Goal: Check status: Check status

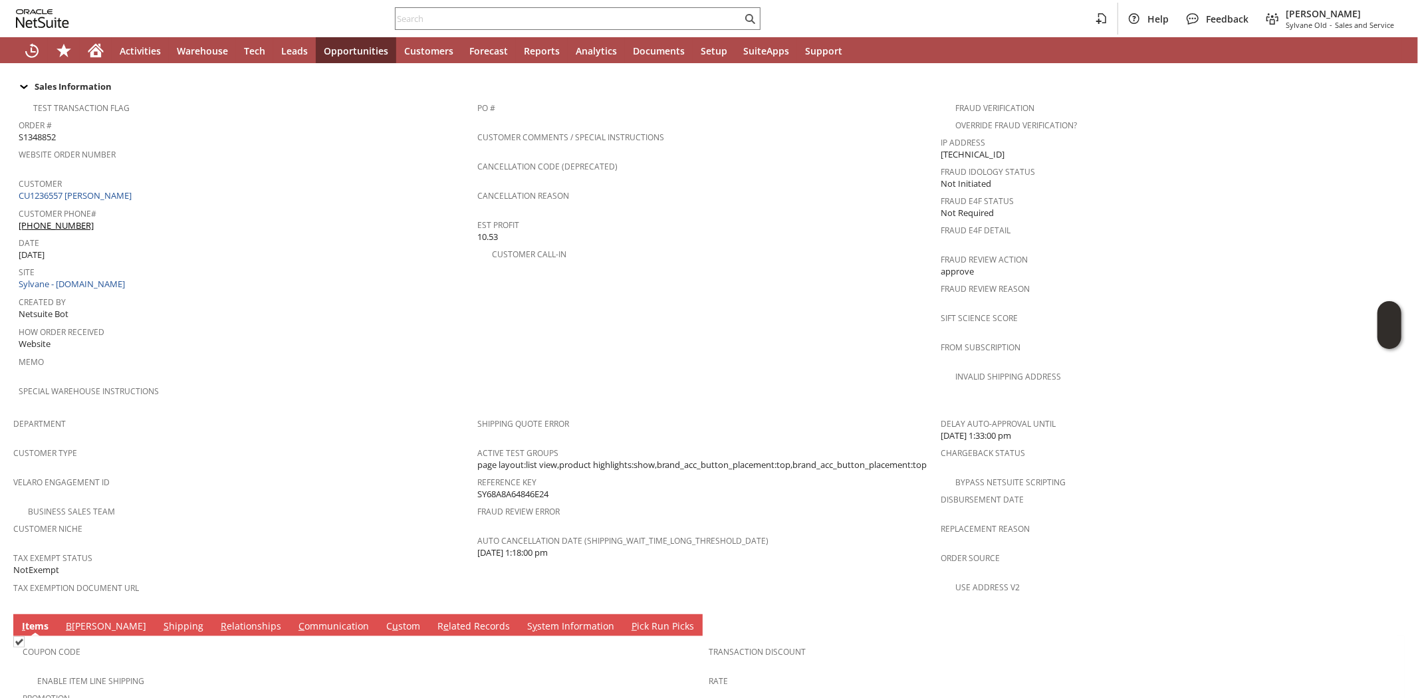
scroll to position [645, 0]
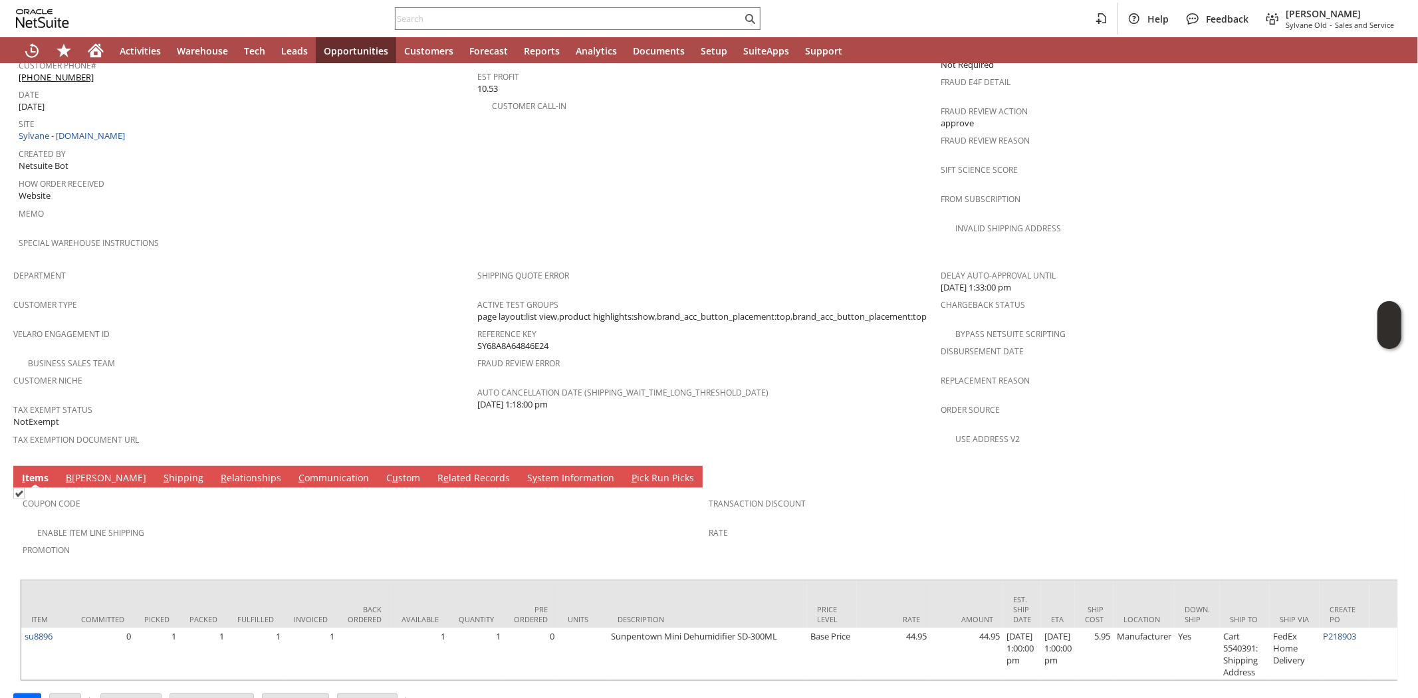
click at [160, 471] on link "S hipping" at bounding box center [183, 478] width 47 height 15
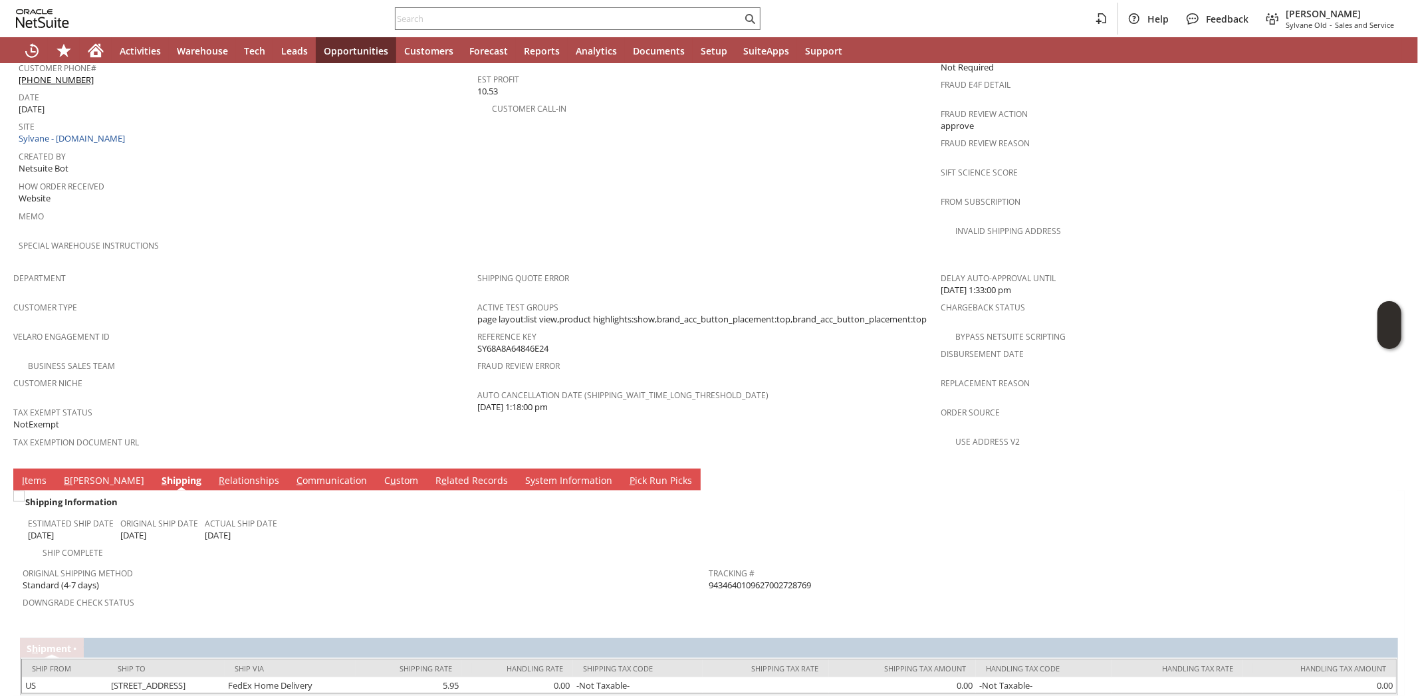
click at [780, 579] on span "9434640109627002728769" at bounding box center [761, 585] width 102 height 13
copy span "9434640109627002728769"
drag, startPoint x: 789, startPoint y: 552, endPoint x: 803, endPoint y: 550, distance: 13.4
click at [794, 593] on span "Return Tracking #" at bounding box center [1050, 600] width 680 height 15
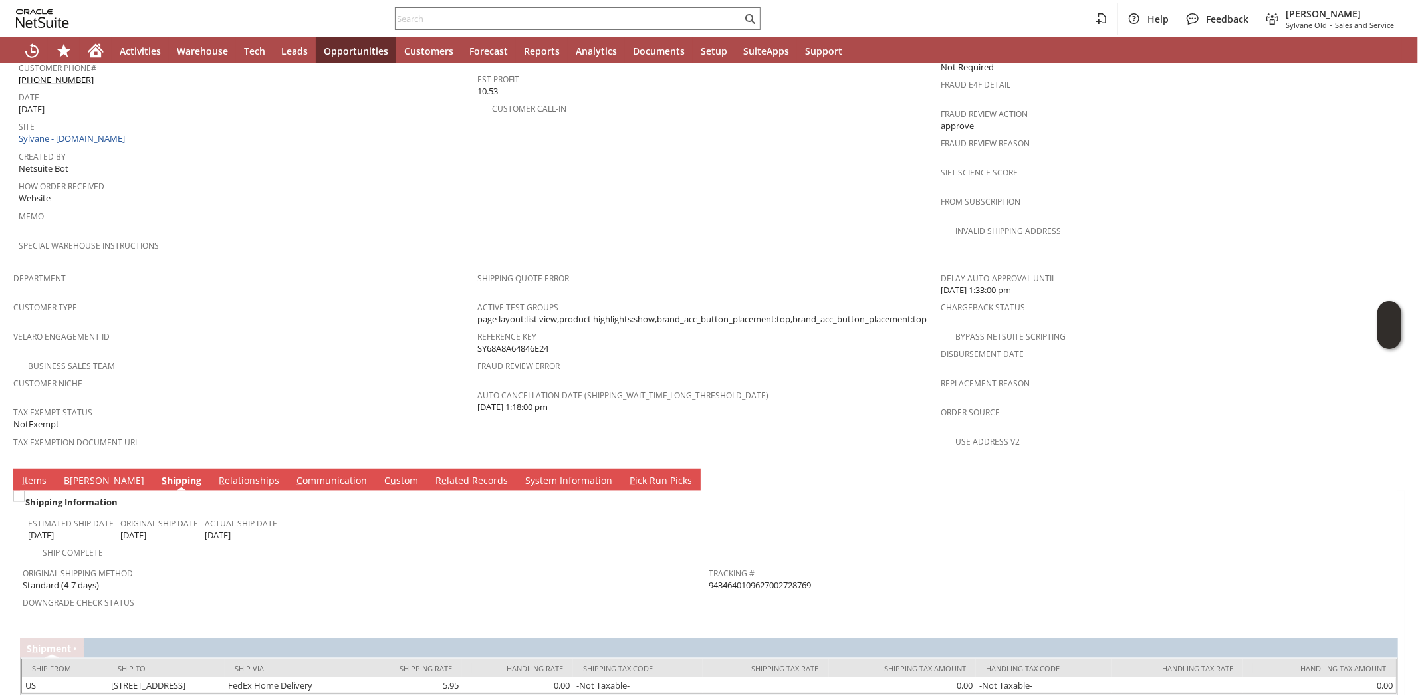
click at [785, 579] on span "9434640109627002728769" at bounding box center [761, 585] width 102 height 13
copy span "9434640109627002728769"
click at [451, 17] on input "text" at bounding box center [569, 19] width 346 height 16
paste input "4324263201"
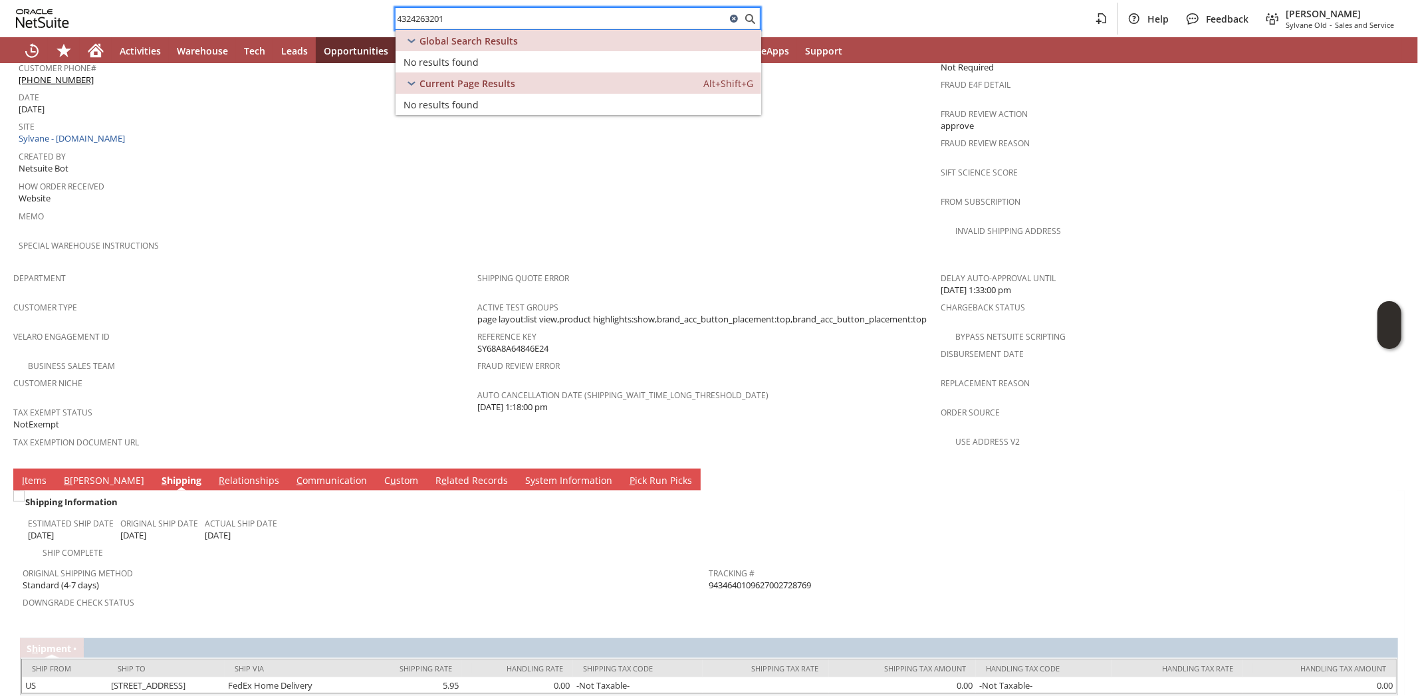
type input "4324263201"
click at [735, 20] on icon at bounding box center [734, 19] width 8 height 8
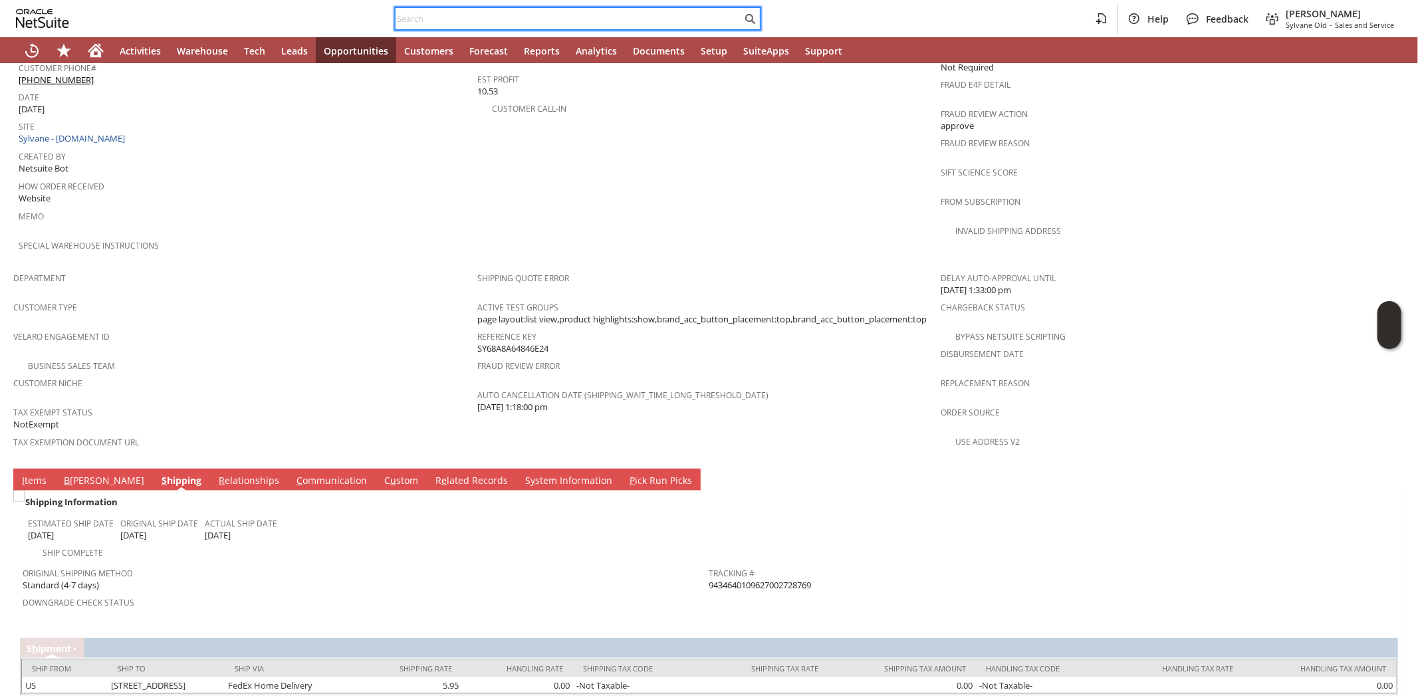
click at [441, 23] on input "text" at bounding box center [569, 19] width 346 height 16
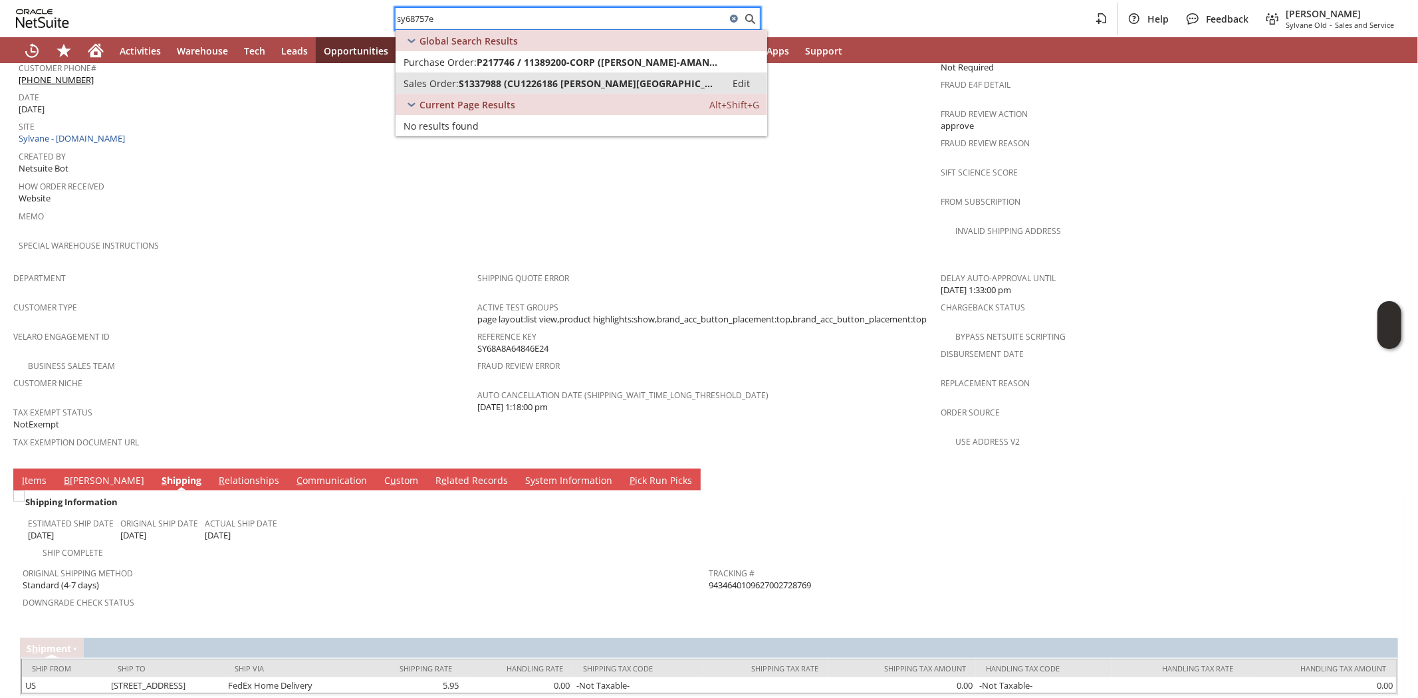
type input "sy68757e"
click at [471, 80] on span "S1337988 (CU1226186 [PERSON_NAME][GEOGRAPHIC_DATA])" at bounding box center [588, 83] width 259 height 13
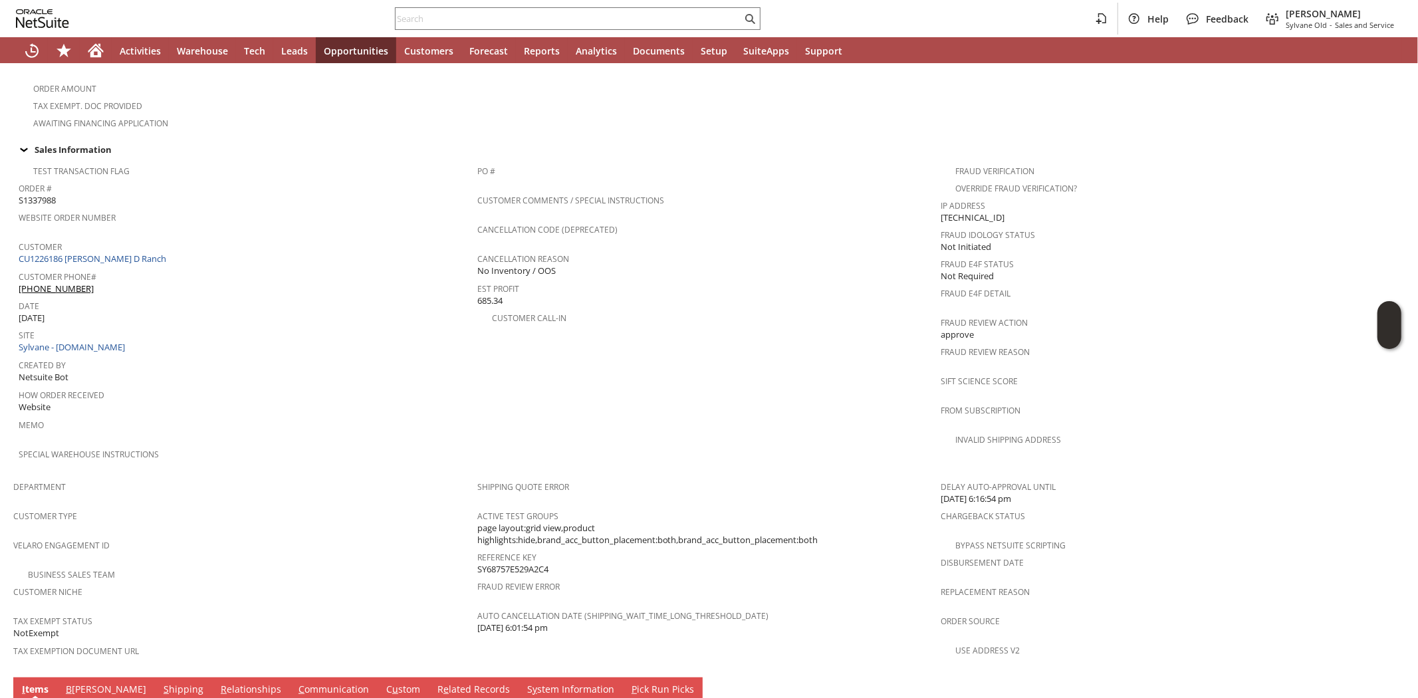
scroll to position [311, 0]
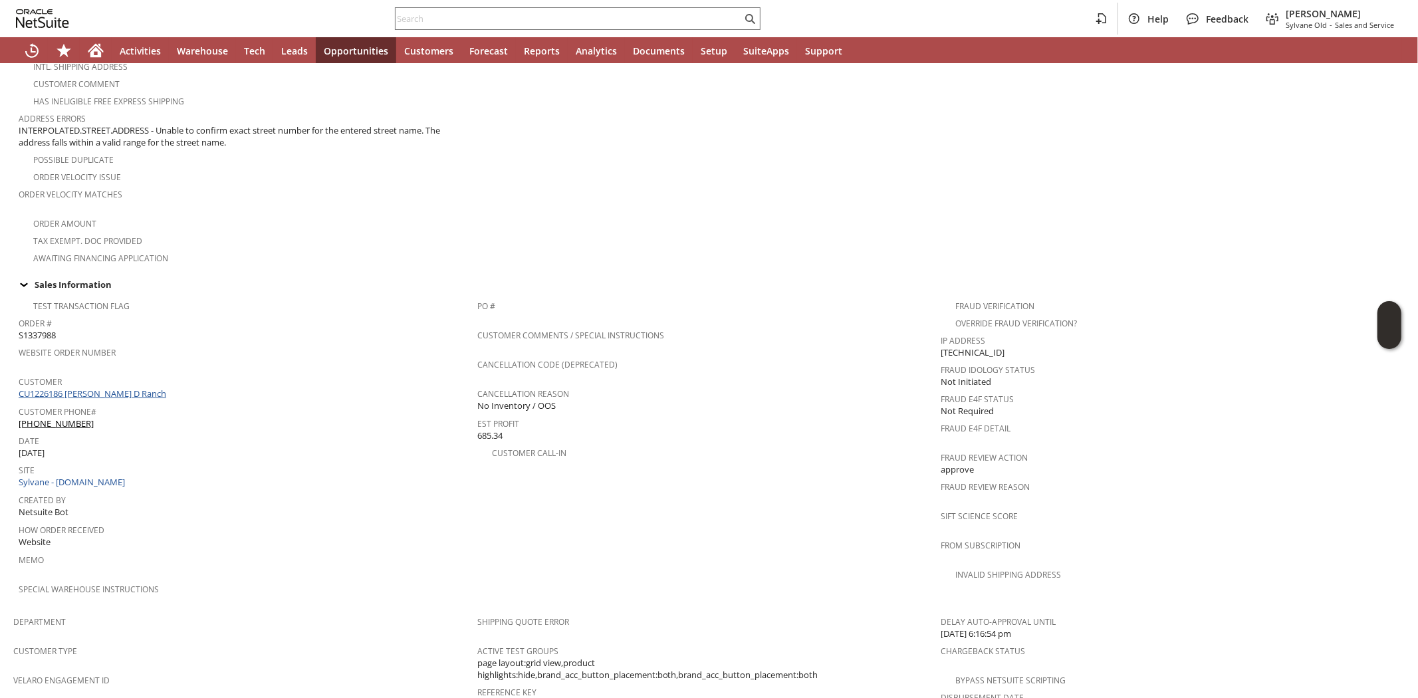
click at [113, 388] on link "CU1226186 [PERSON_NAME] D Ranch" at bounding box center [94, 394] width 151 height 12
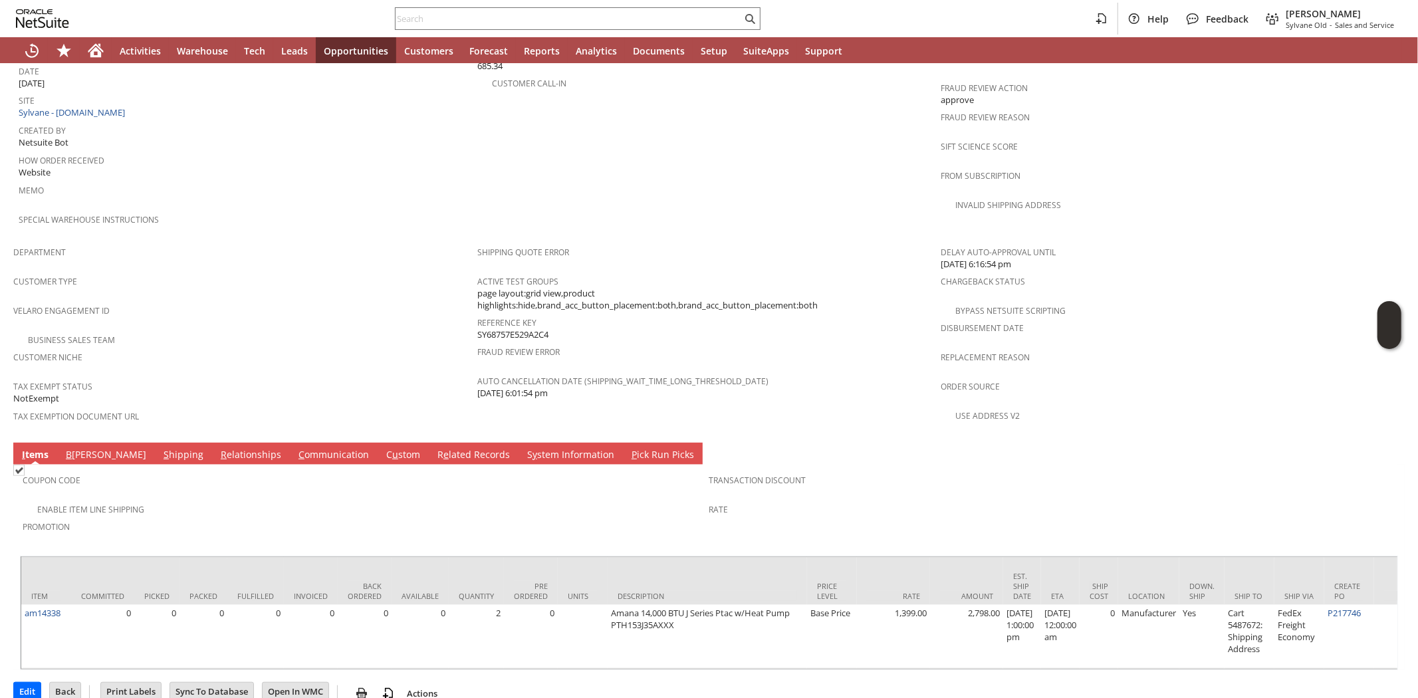
click at [243, 517] on span "Promotion" at bounding box center [363, 524] width 680 height 15
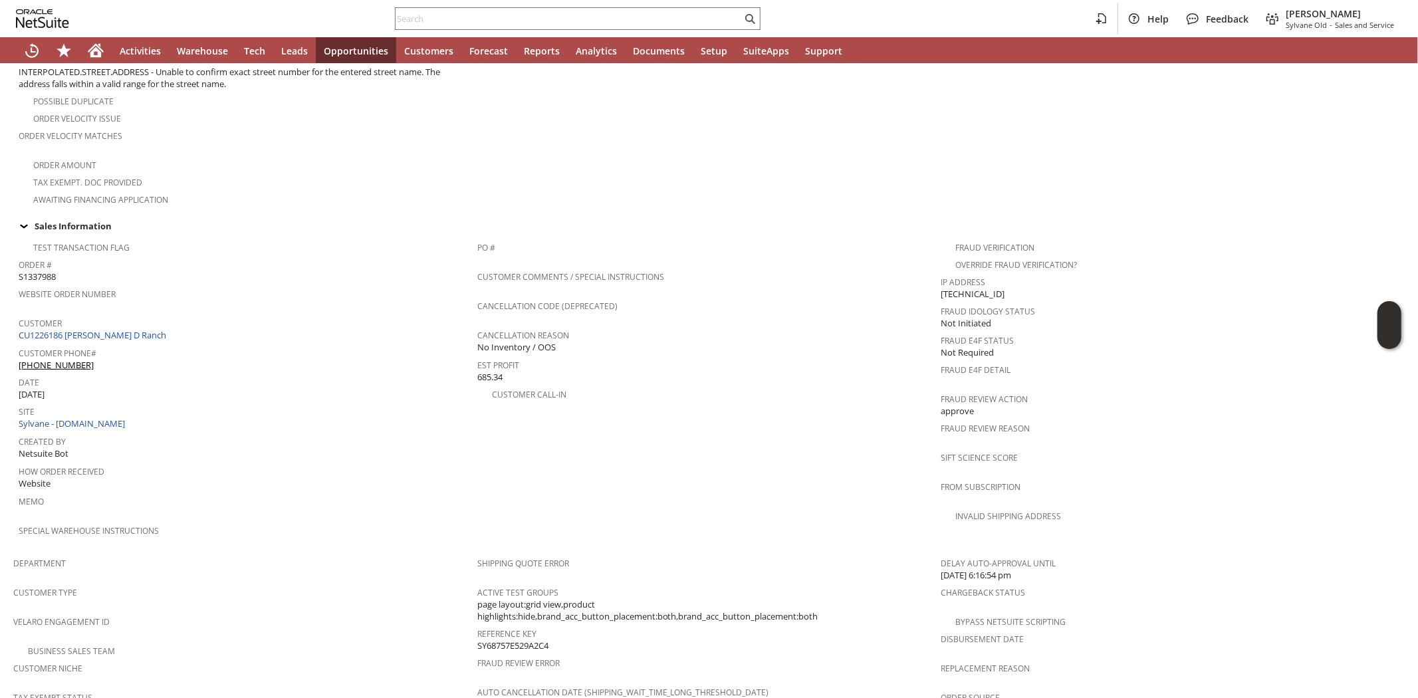
scroll to position [680, 0]
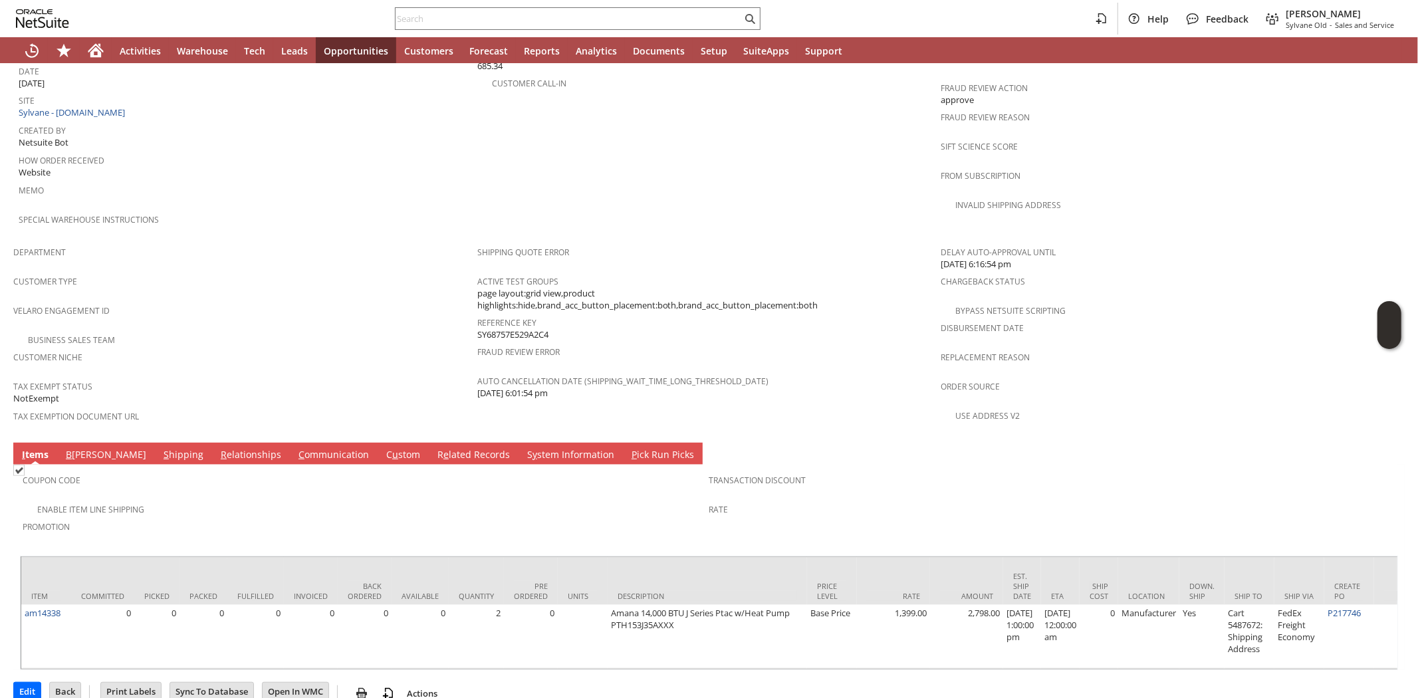
click at [211, 500] on div "Enable Item Line Shipping" at bounding box center [366, 508] width 687 height 16
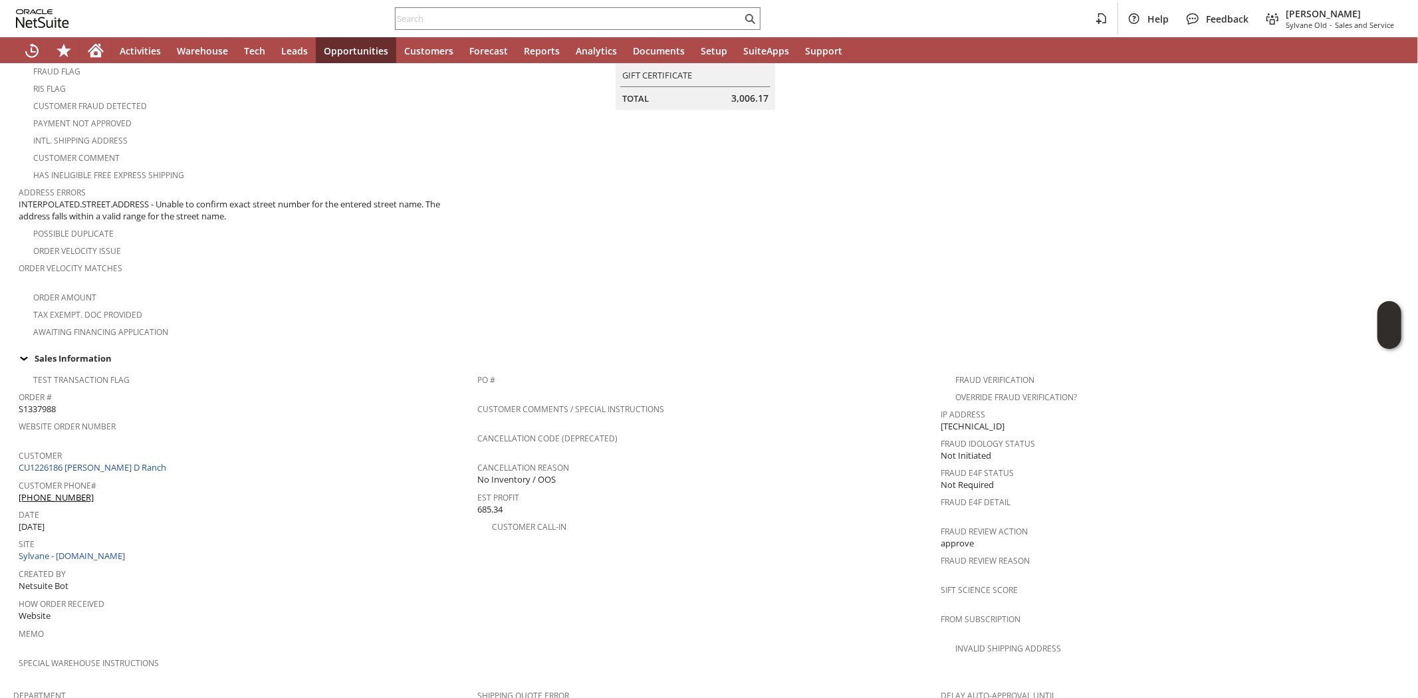
scroll to position [0, 0]
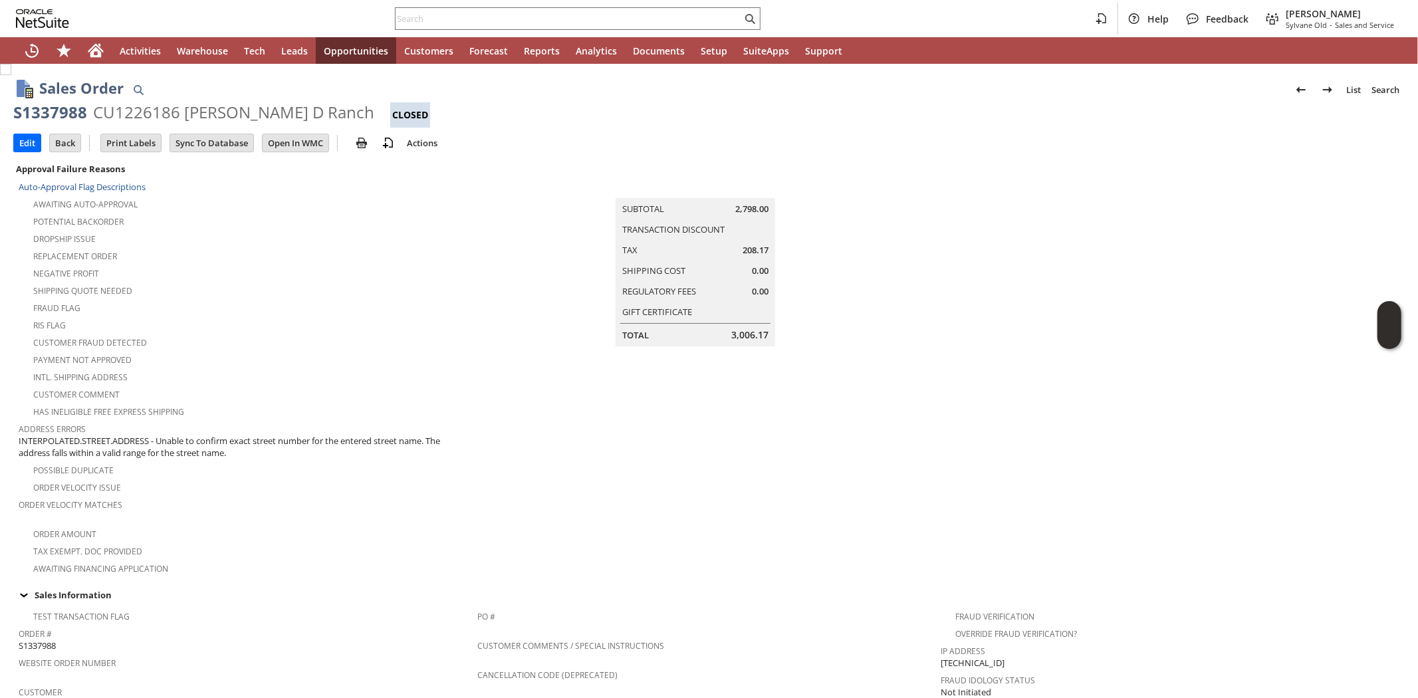
click at [243, 354] on div "Payment not approved" at bounding box center [248, 358] width 459 height 16
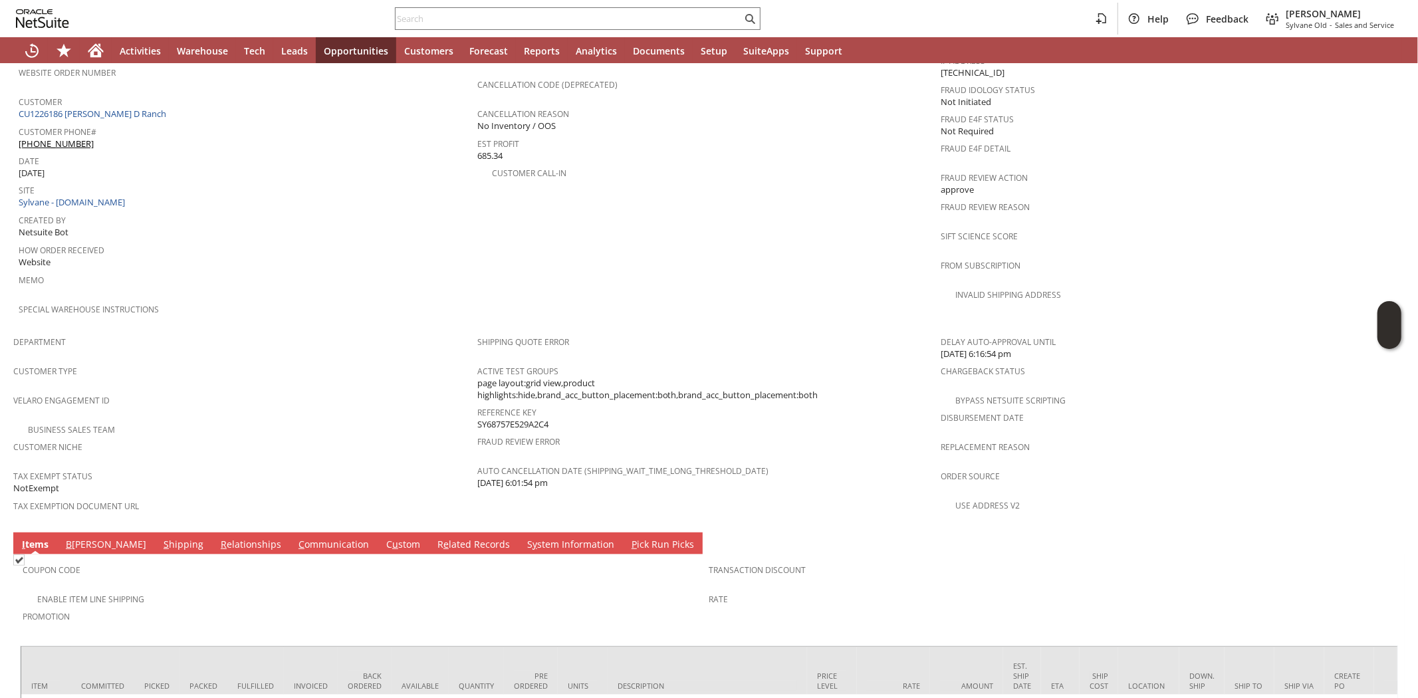
click at [246, 420] on div "Business Sales Team" at bounding box center [245, 428] width 464 height 16
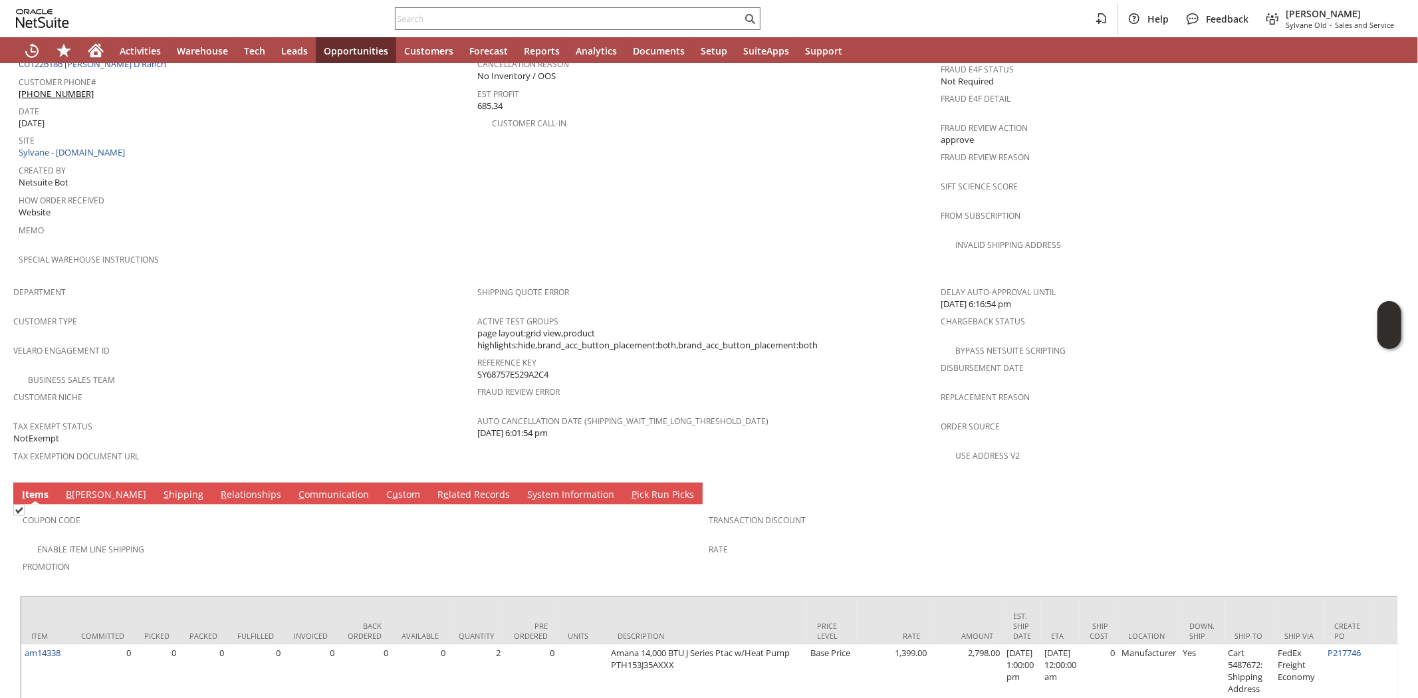
scroll to position [680, 0]
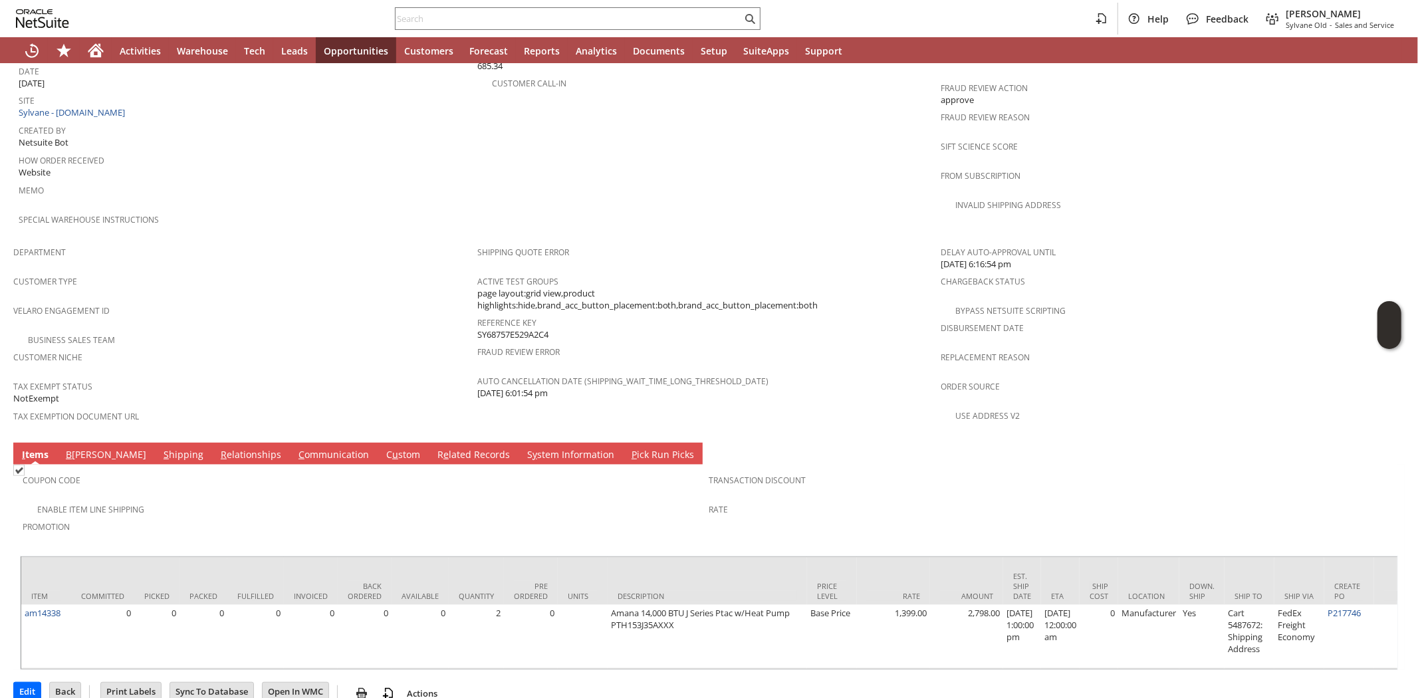
click at [228, 471] on div "Coupon Code" at bounding box center [363, 485] width 680 height 28
click at [295, 448] on link "C ommunication" at bounding box center [333, 455] width 77 height 15
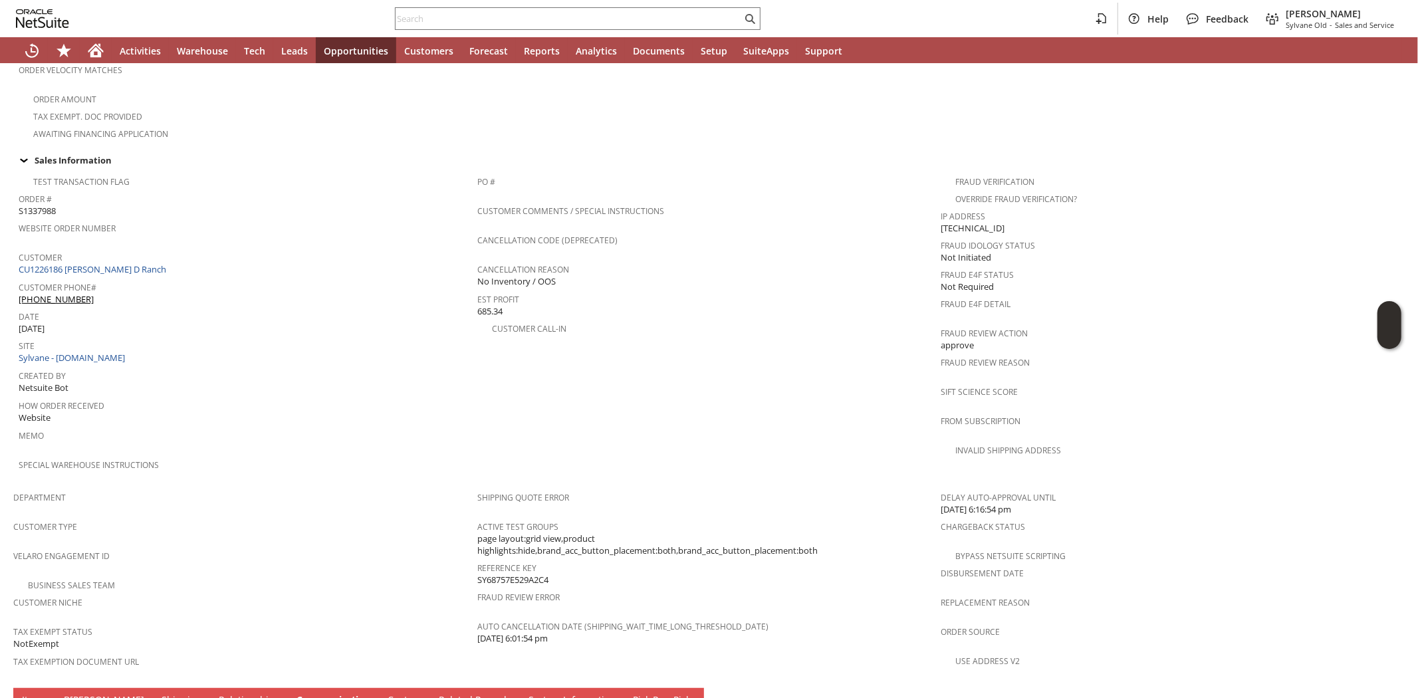
scroll to position [656, 0]
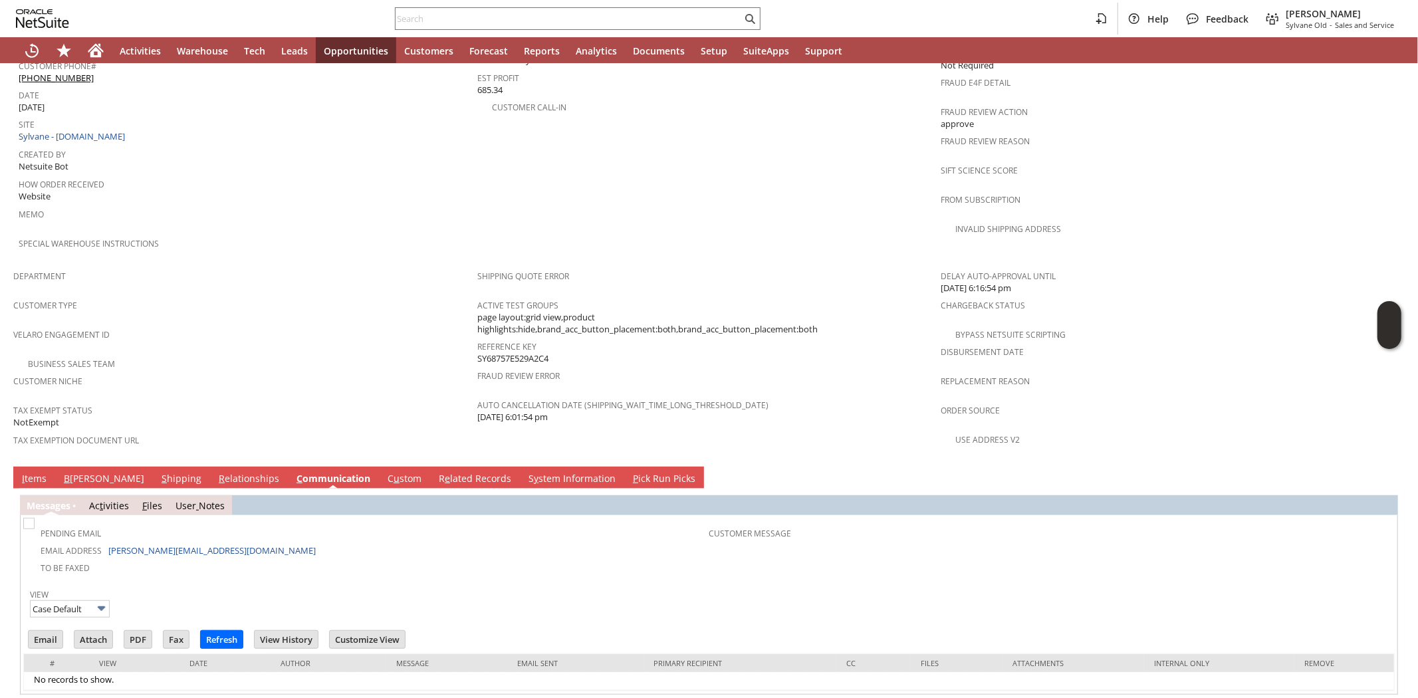
click at [436, 472] on link "R e lated Records" at bounding box center [475, 479] width 79 height 15
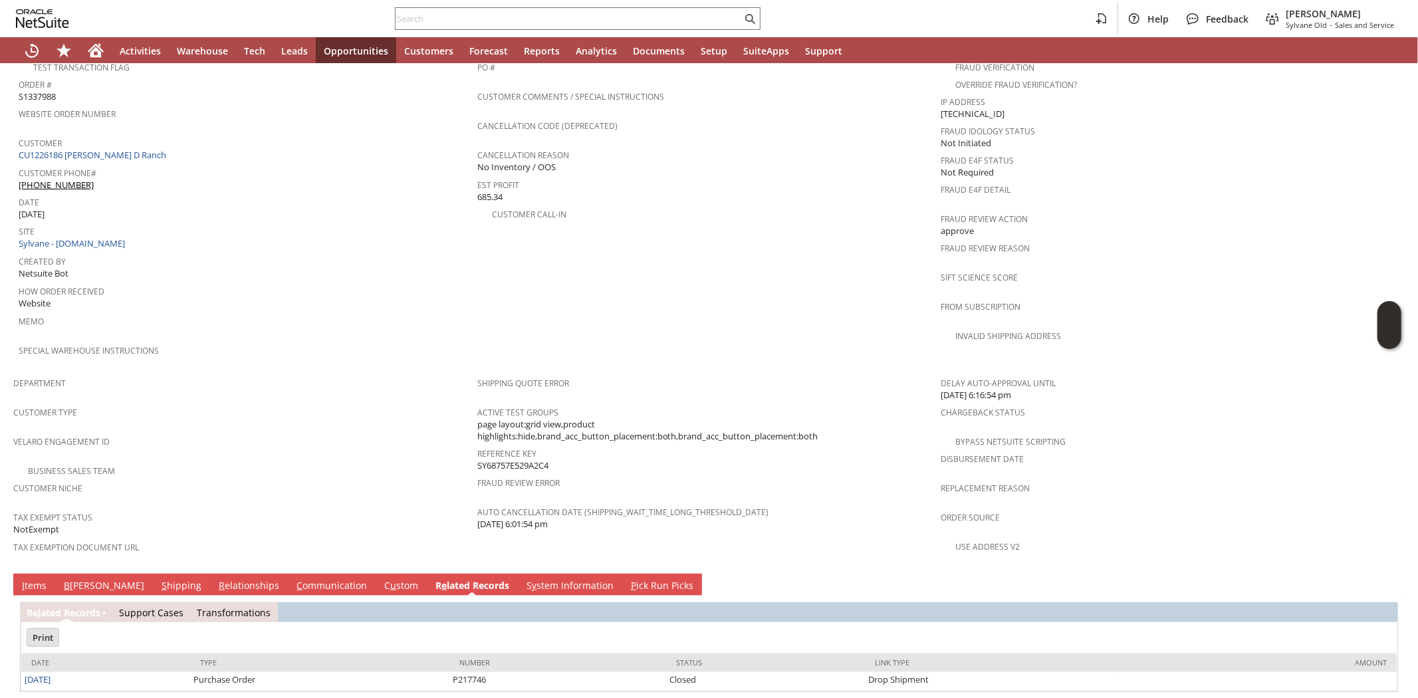
scroll to position [0, 0]
click at [523, 579] on link "S y stem Information" at bounding box center [570, 586] width 94 height 15
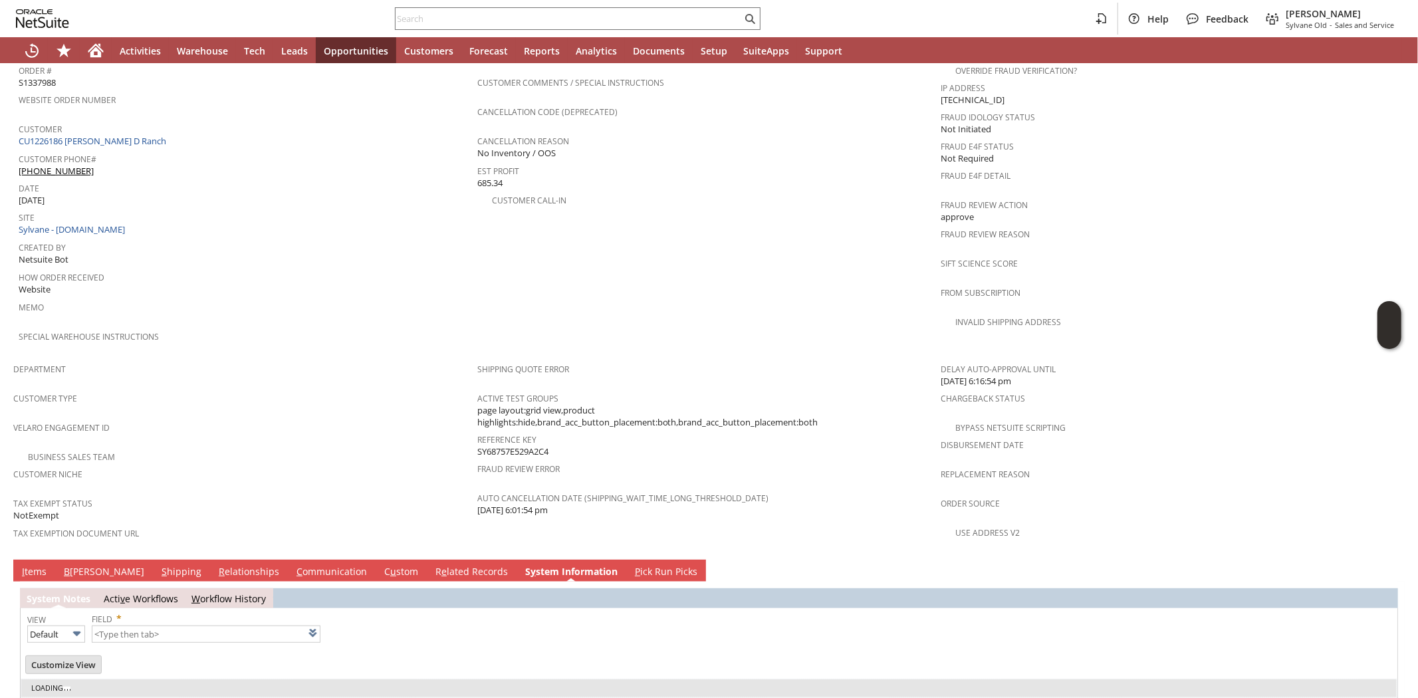
scroll to position [569, 0]
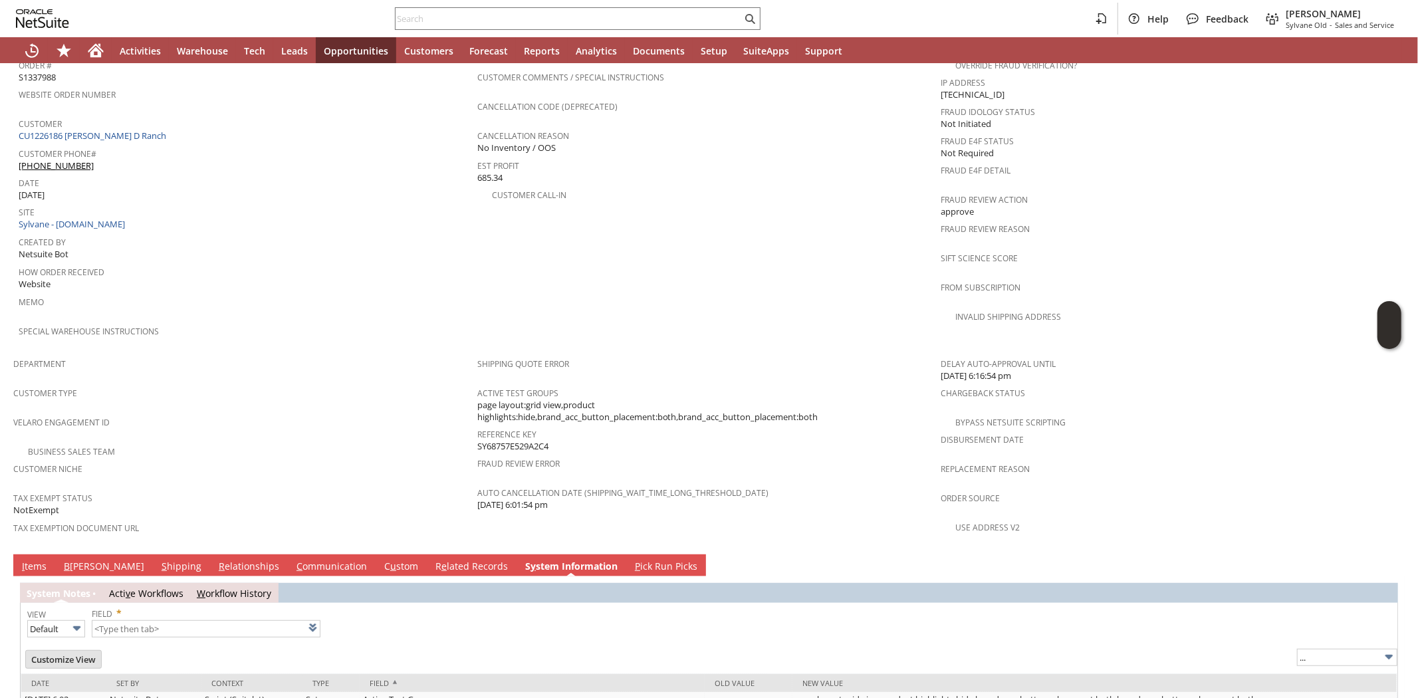
type input "1 to 25 of 112"
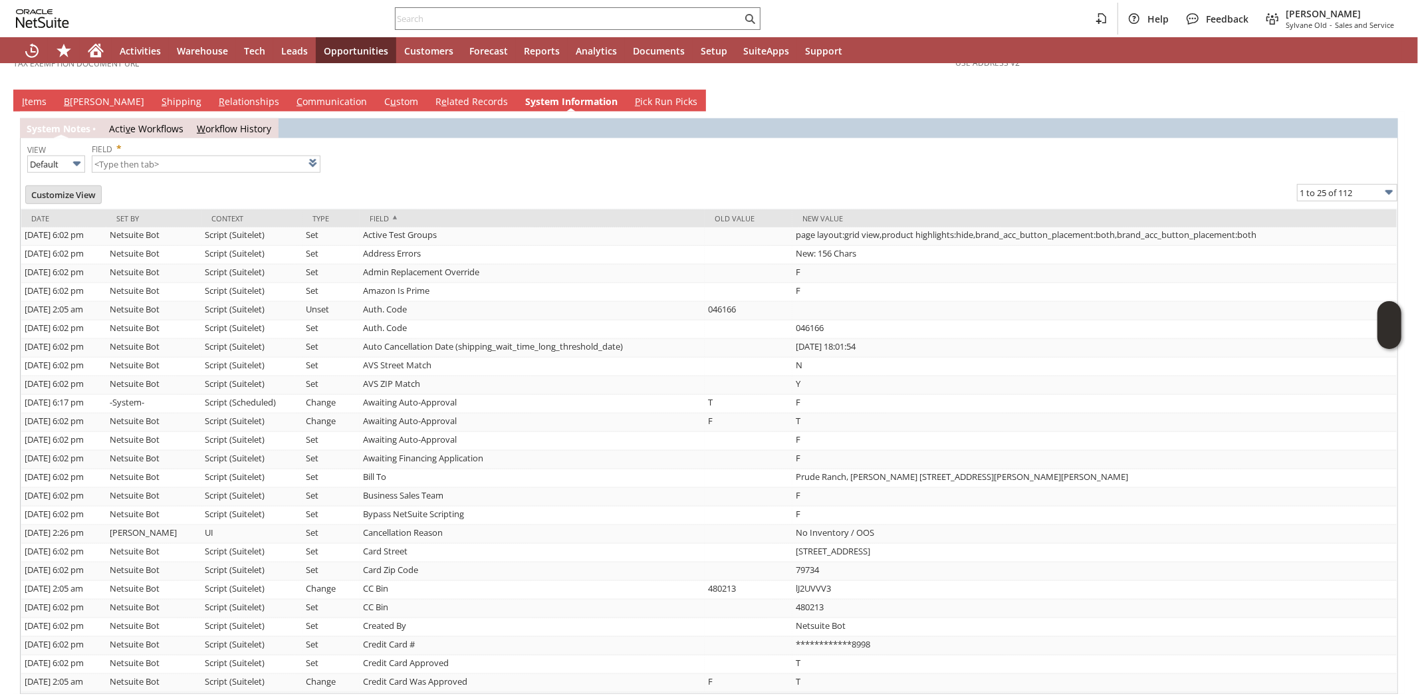
scroll to position [1034, 0]
